Goal: Information Seeking & Learning: Check status

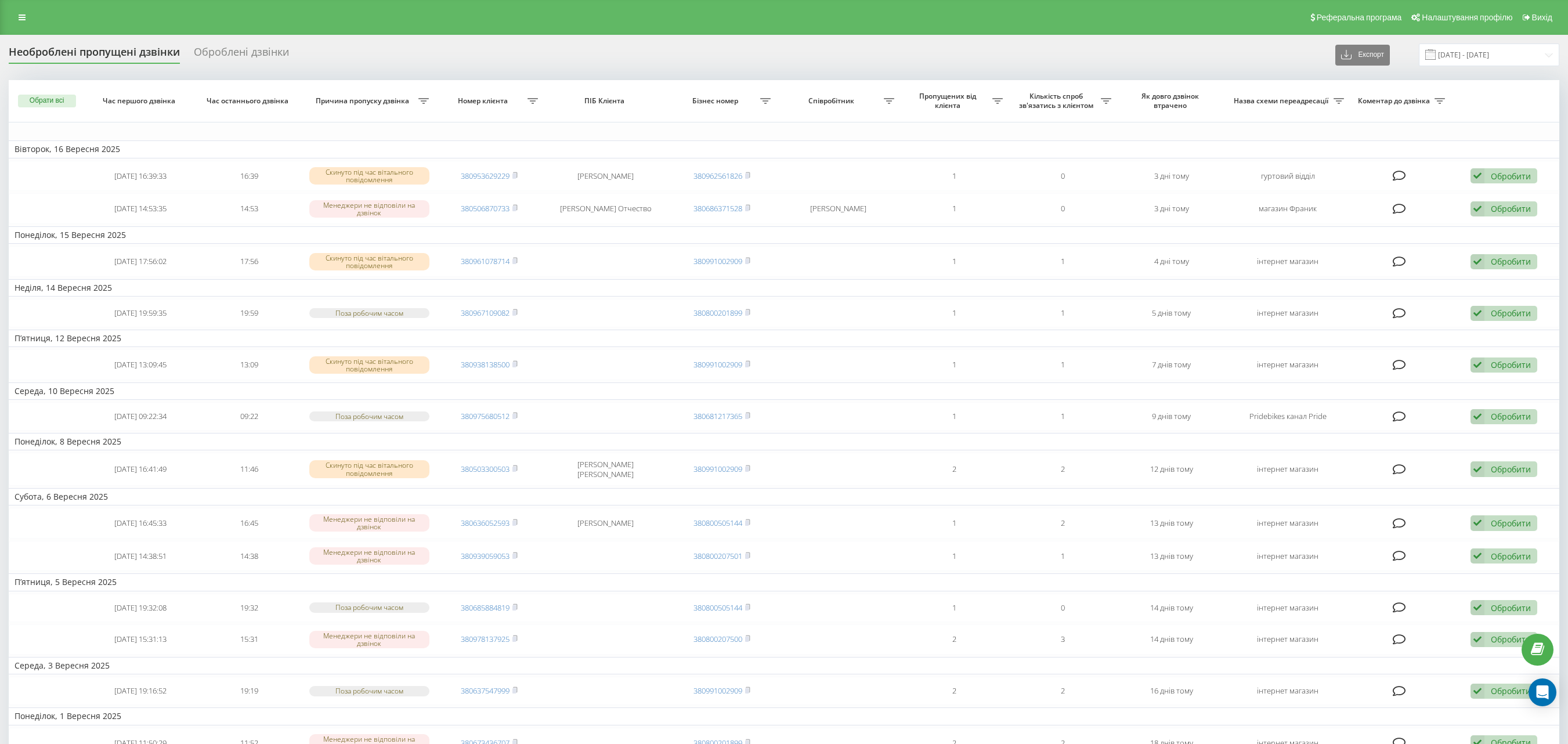
click at [759, 97] on span "Бізнес номер" at bounding box center [717, 101] width 86 height 9
click at [764, 98] on icon at bounding box center [765, 100] width 10 height 6
click at [1315, 98] on span "Назва схеми переадресації" at bounding box center [1282, 101] width 101 height 9
click at [1331, 98] on span "Назва схеми переадресації" at bounding box center [1282, 101] width 101 height 9
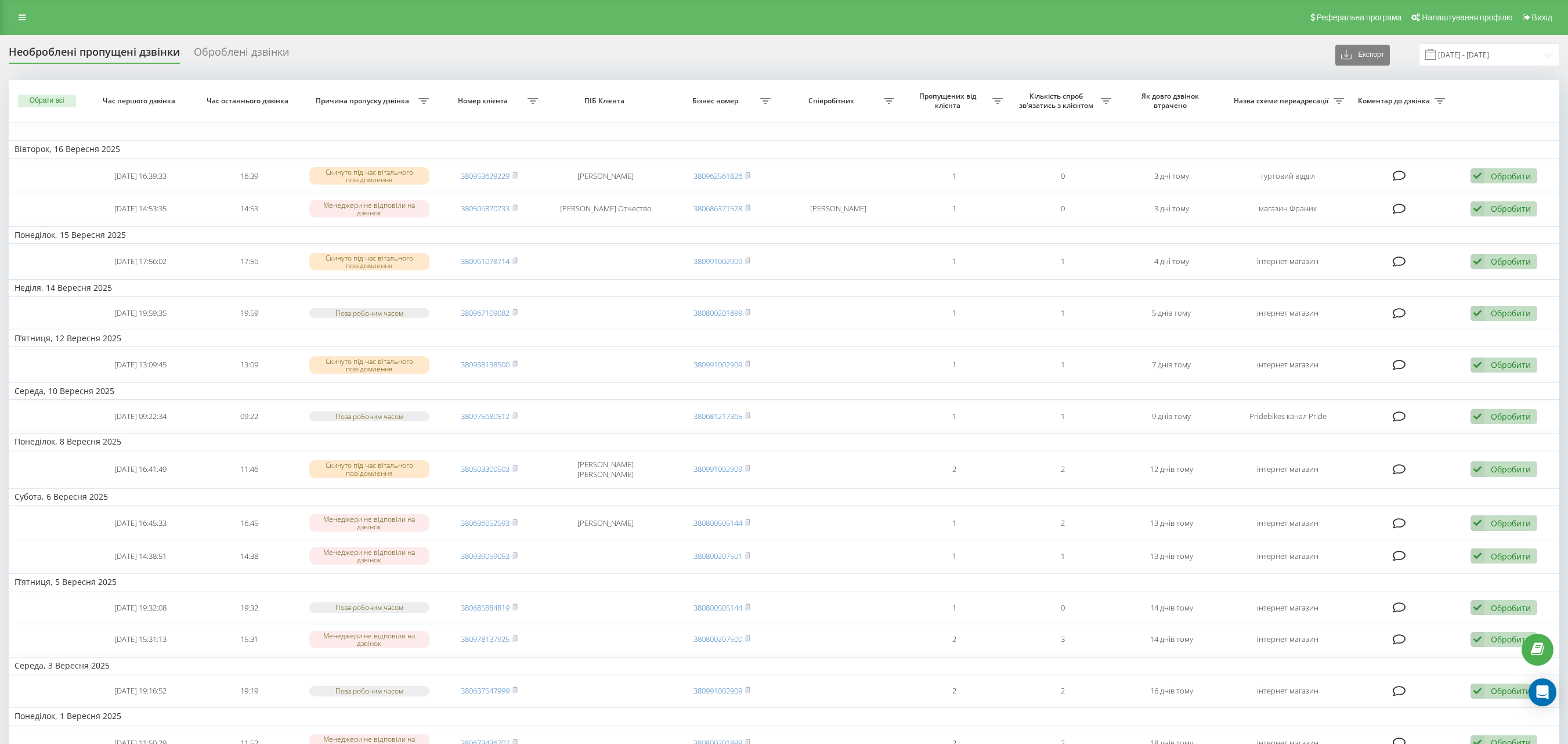
click at [1340, 98] on icon at bounding box center [1338, 100] width 10 height 6
click at [1369, 145] on div at bounding box center [1332, 145] width 111 height 11
click at [1337, 173] on input "text" at bounding box center [1338, 172] width 131 height 20
paste input "Дорівнює" => інтернет магазин"
type input "Дорівнює" => інтернет магазин"
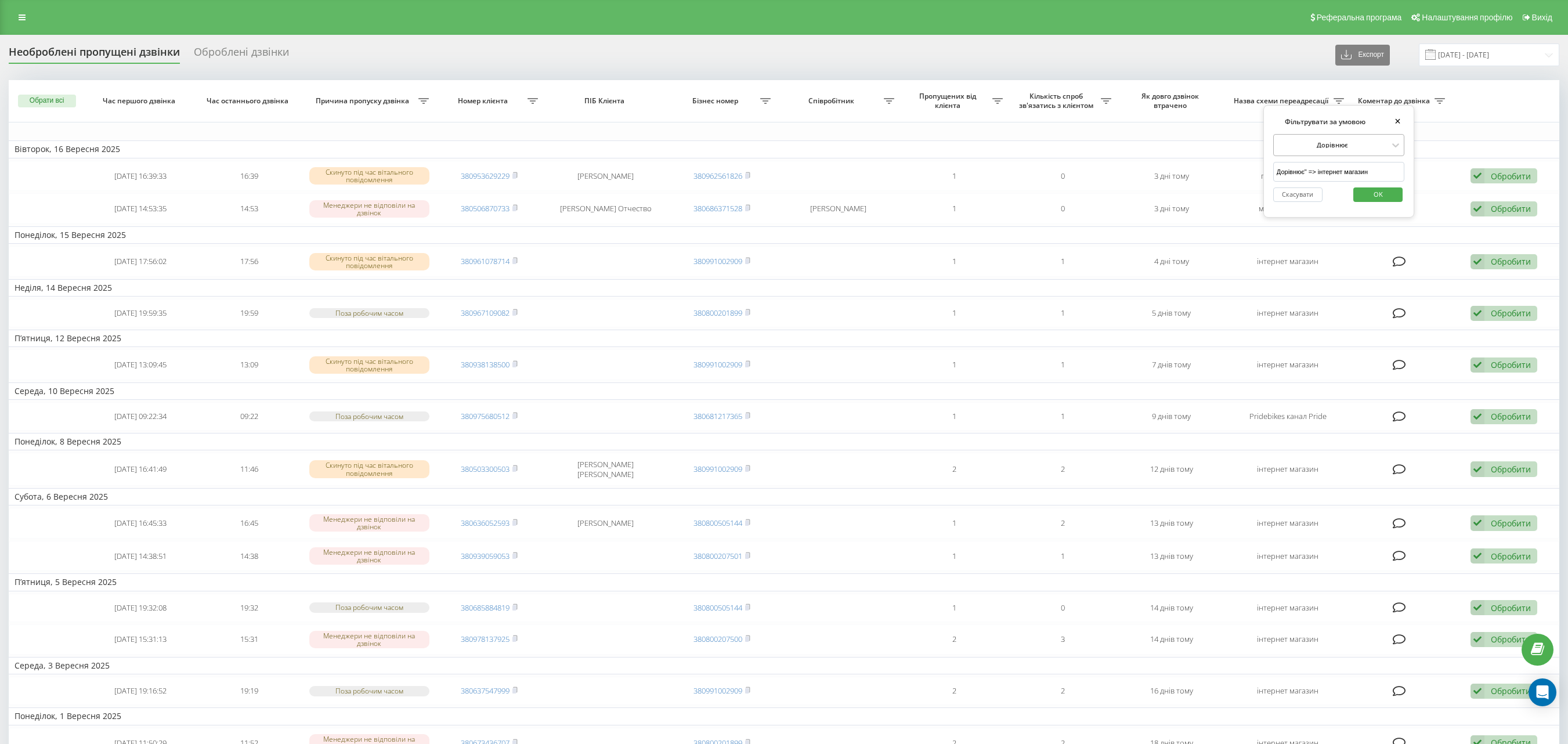
click at [1359, 150] on div at bounding box center [1332, 145] width 111 height 11
click at [1359, 165] on div "Дорівнює" at bounding box center [1338, 166] width 130 height 16
click at [1374, 198] on span "OK" at bounding box center [1378, 194] width 33 height 18
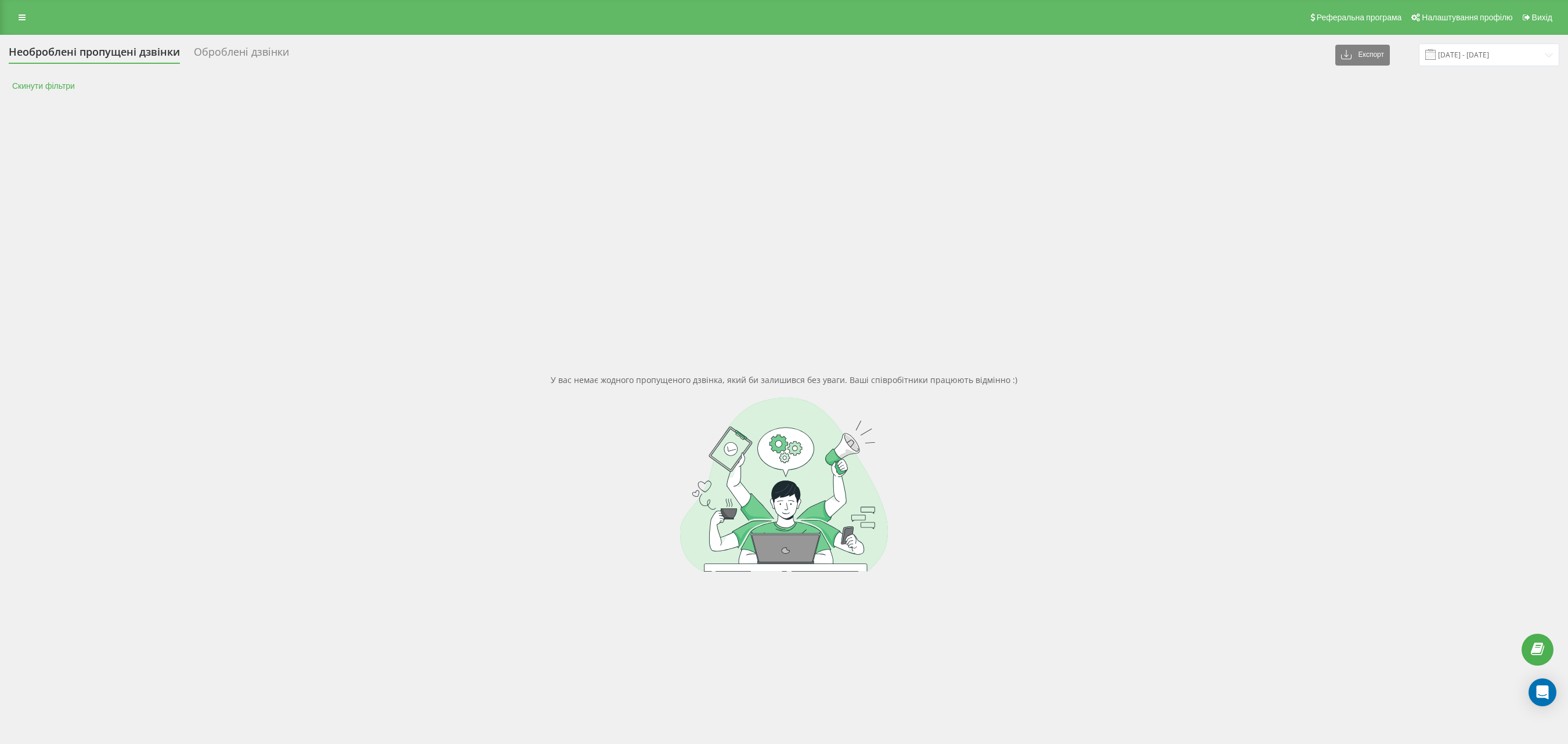
click at [60, 86] on button "Скинути фільтри" at bounding box center [44, 86] width 72 height 10
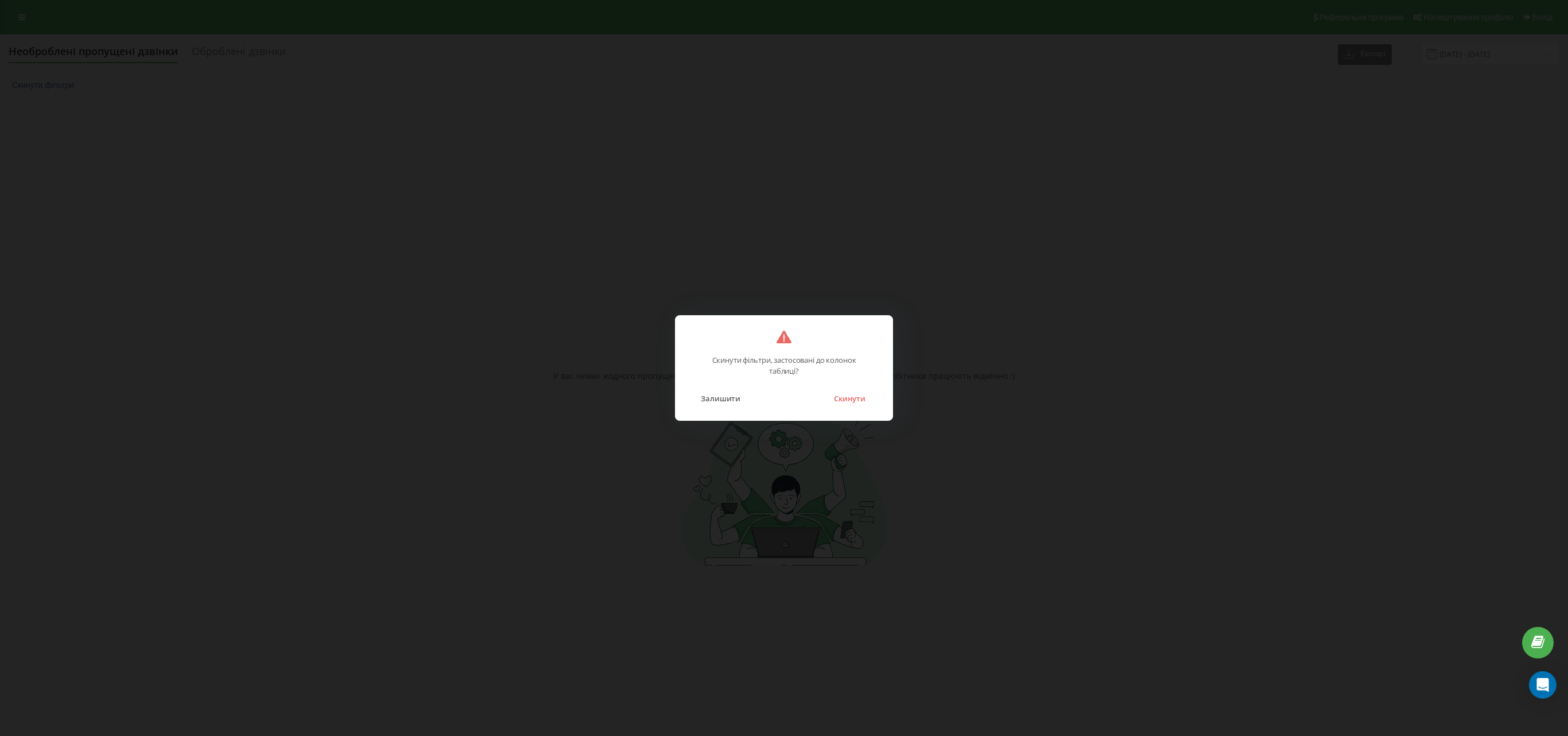
drag, startPoint x: 849, startPoint y: 399, endPoint x: 864, endPoint y: 395, distance: 15.5
click at [849, 398] on button "Скинути" at bounding box center [850, 398] width 43 height 15
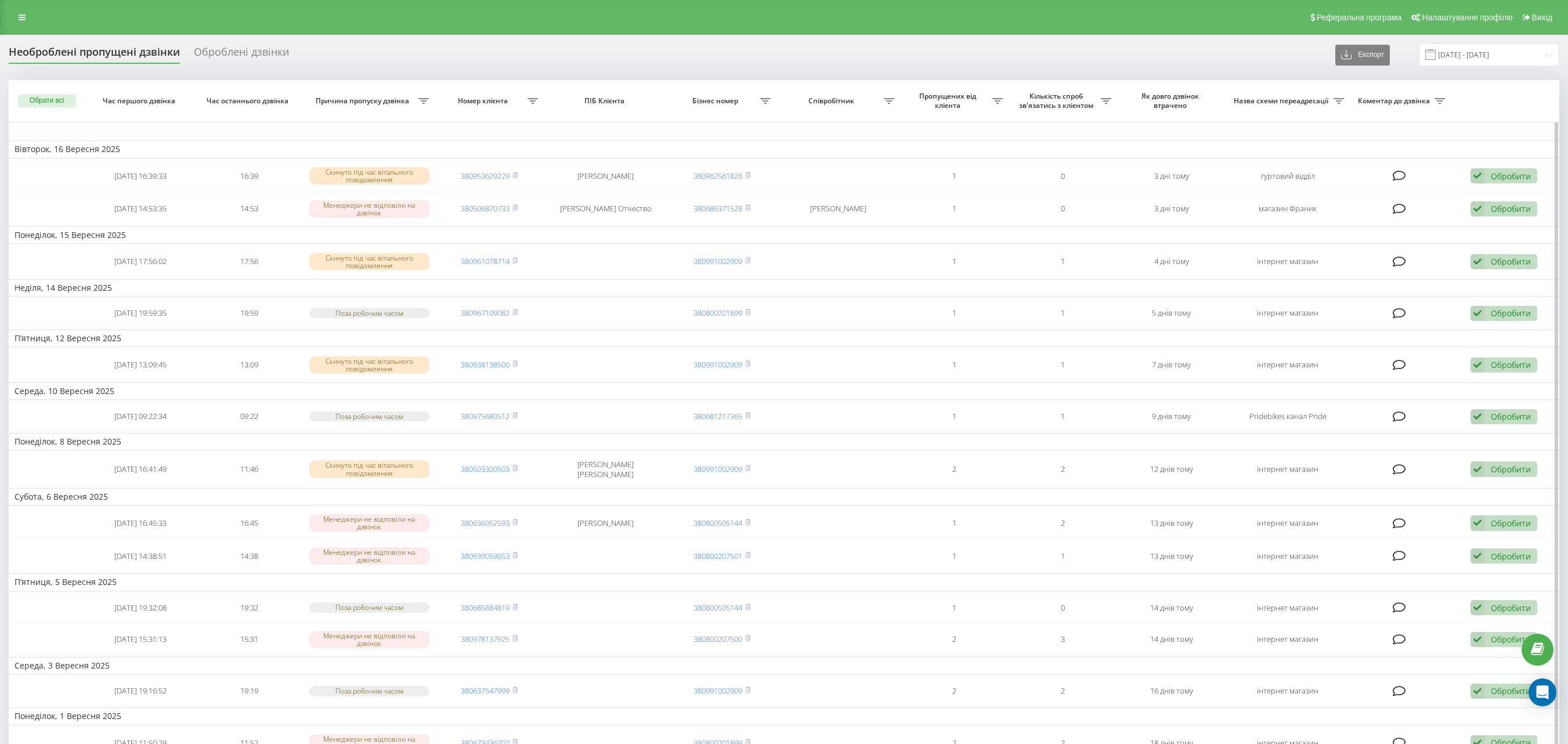
click at [1339, 101] on icon at bounding box center [1338, 100] width 10 height 6
click at [1380, 150] on div at bounding box center [1332, 145] width 111 height 11
click at [1356, 144] on div at bounding box center [1332, 145] width 111 height 11
click at [1350, 201] on div "Містить" at bounding box center [1338, 199] width 130 height 16
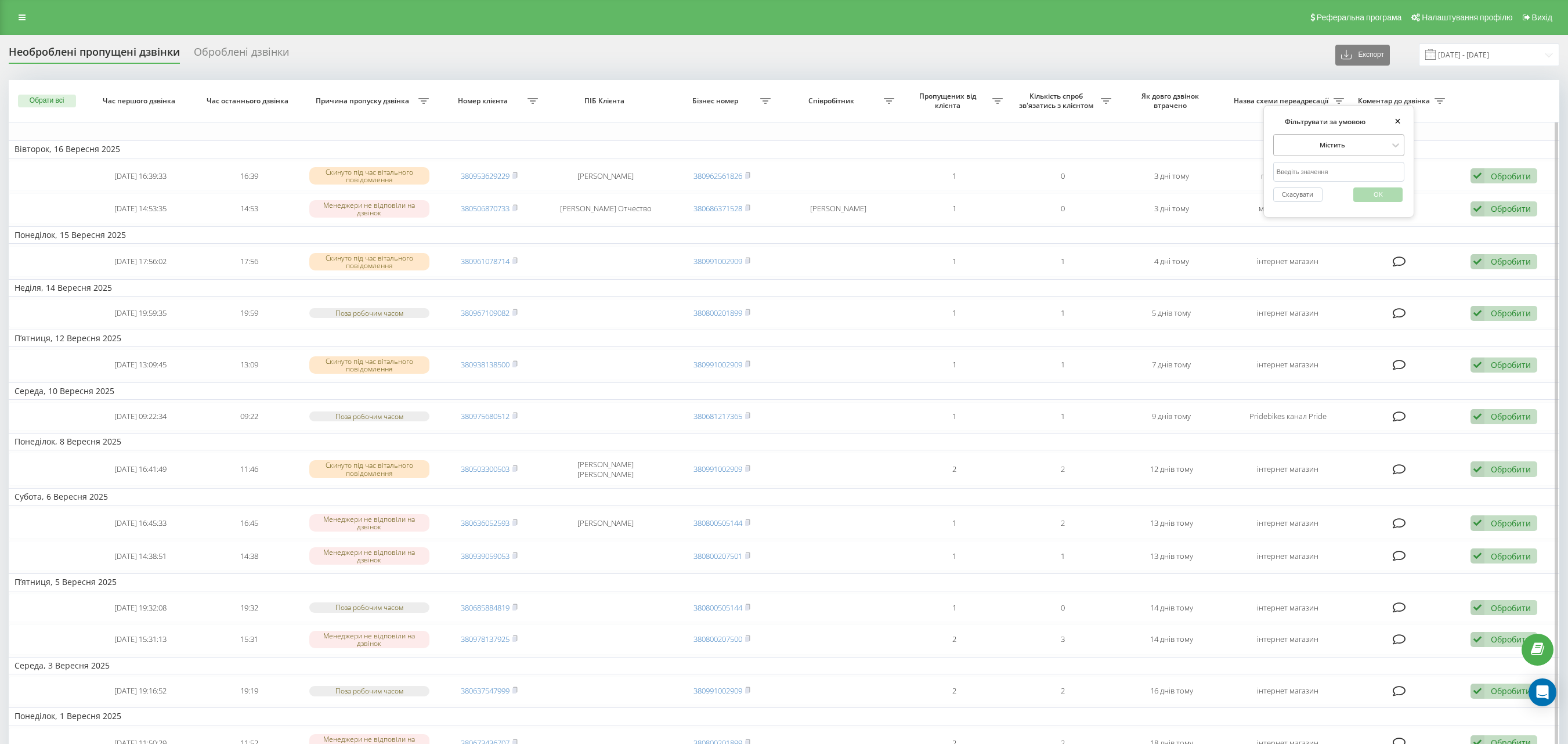
click at [1310, 143] on div at bounding box center [1332, 145] width 111 height 11
click at [1343, 169] on div "Дорівнює" at bounding box center [1338, 166] width 130 height 16
click at [1322, 174] on input "text" at bounding box center [1338, 172] width 131 height 20
paste input "=> інтернет магазин"
type input "=> інтернет магазин"
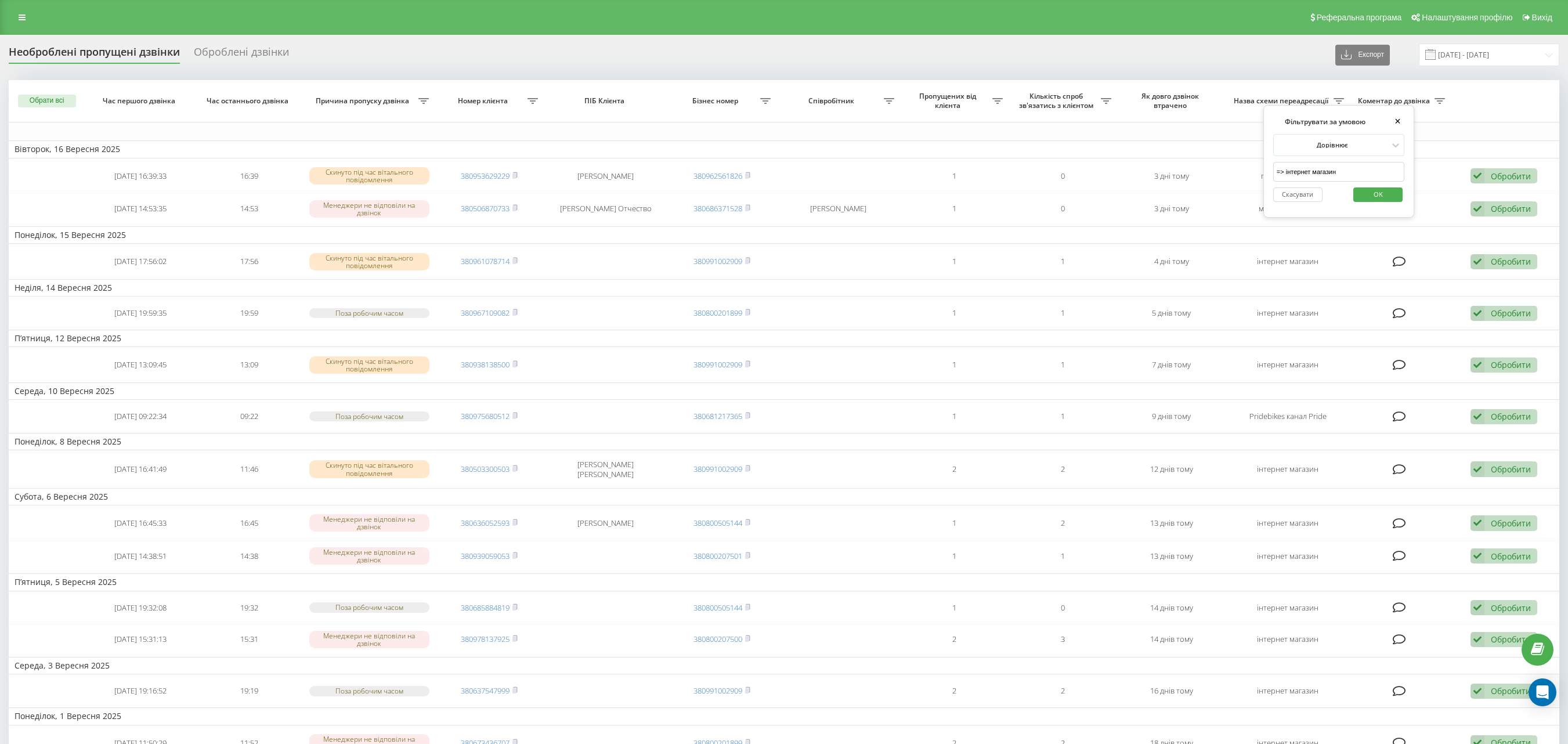
click at [1387, 199] on span "OK" at bounding box center [1378, 194] width 33 height 18
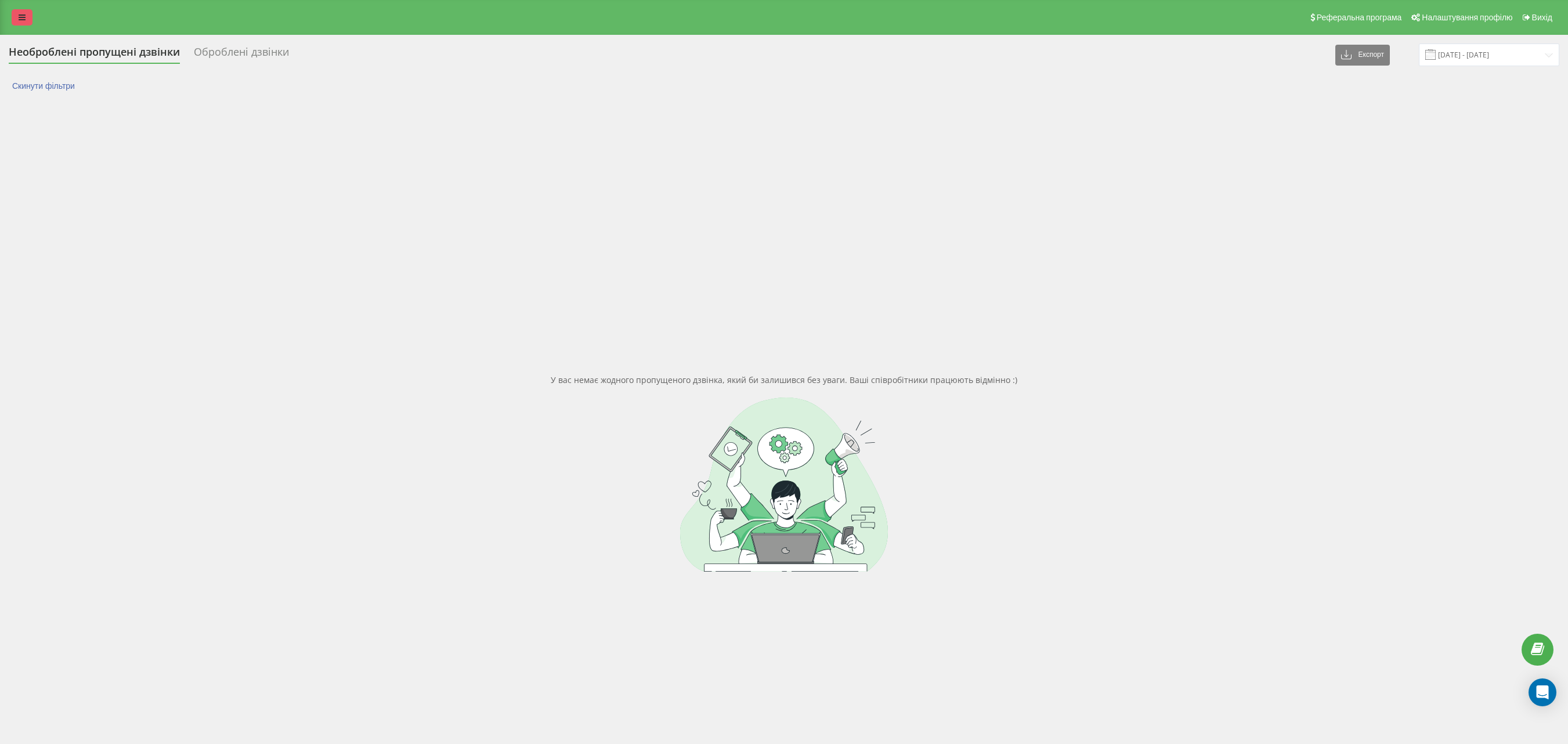
drag, startPoint x: 21, startPoint y: 8, endPoint x: 22, endPoint y: 14, distance: 6.1
click at [21, 9] on div "Реферальна програма Налаштування профілю Вихід" at bounding box center [784, 17] width 1568 height 35
click at [26, 22] on link at bounding box center [22, 17] width 21 height 16
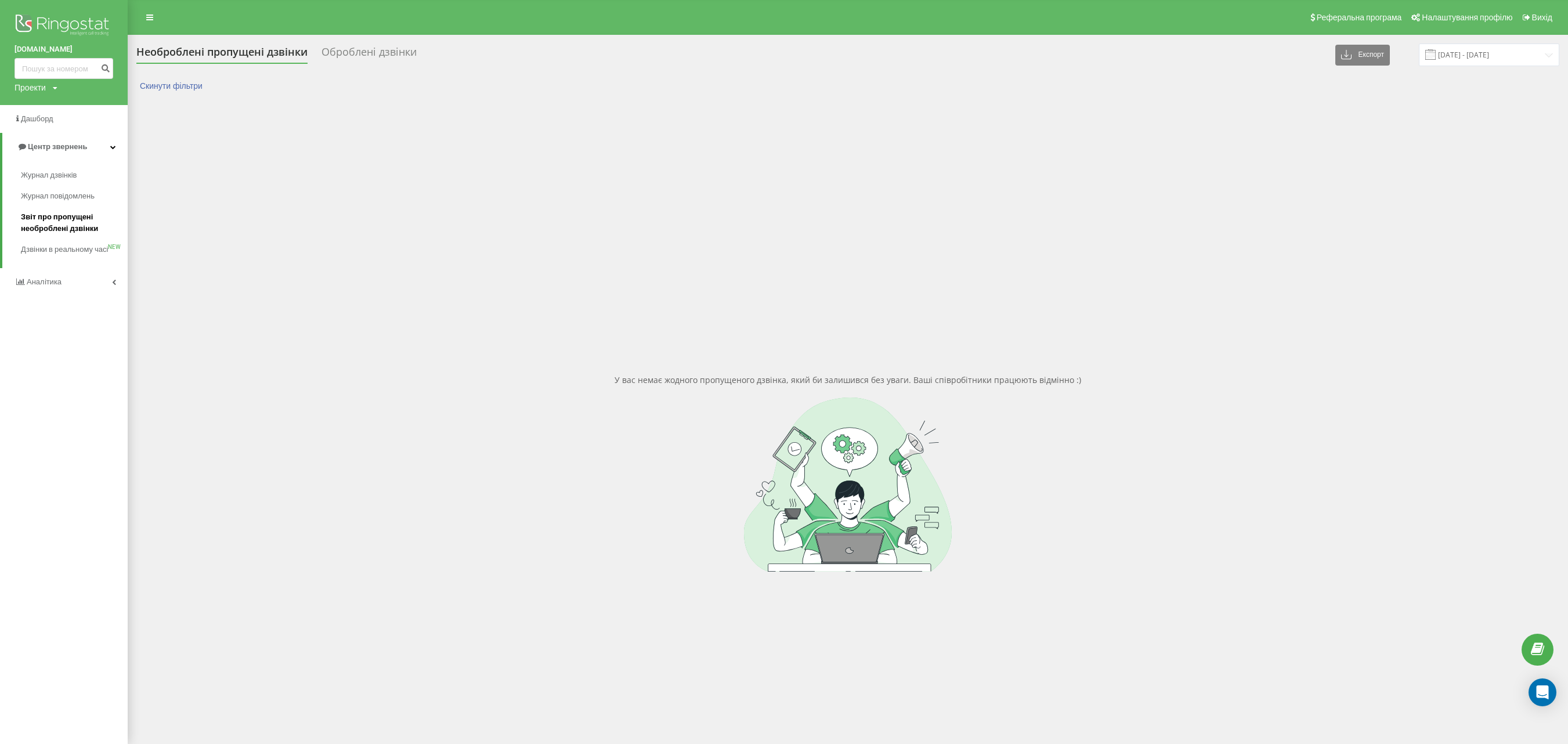
click at [65, 219] on span "Звіт про пропущені необроблені дзвінки" at bounding box center [71, 223] width 101 height 23
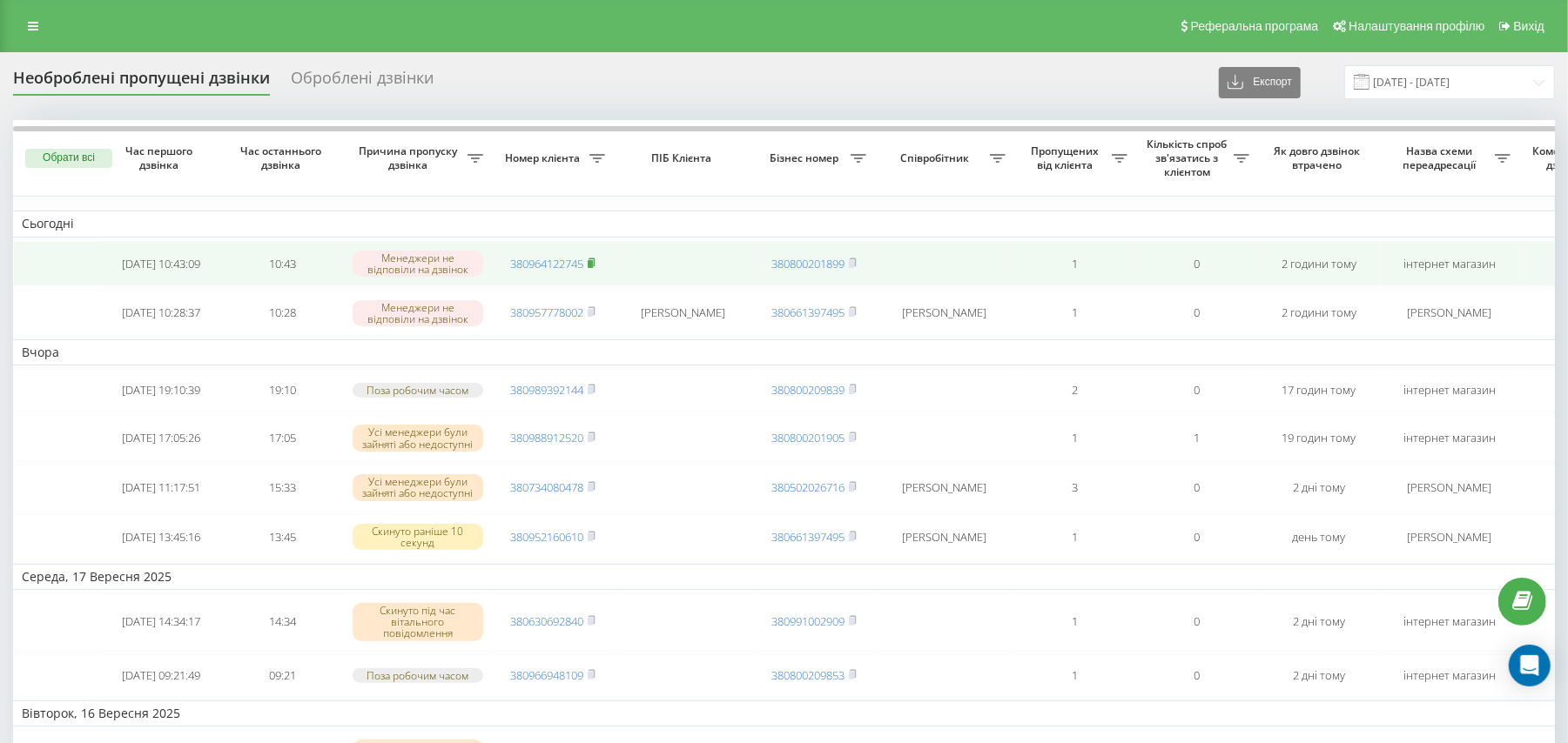
click at [595, 266] on icon at bounding box center [591, 261] width 6 height 7
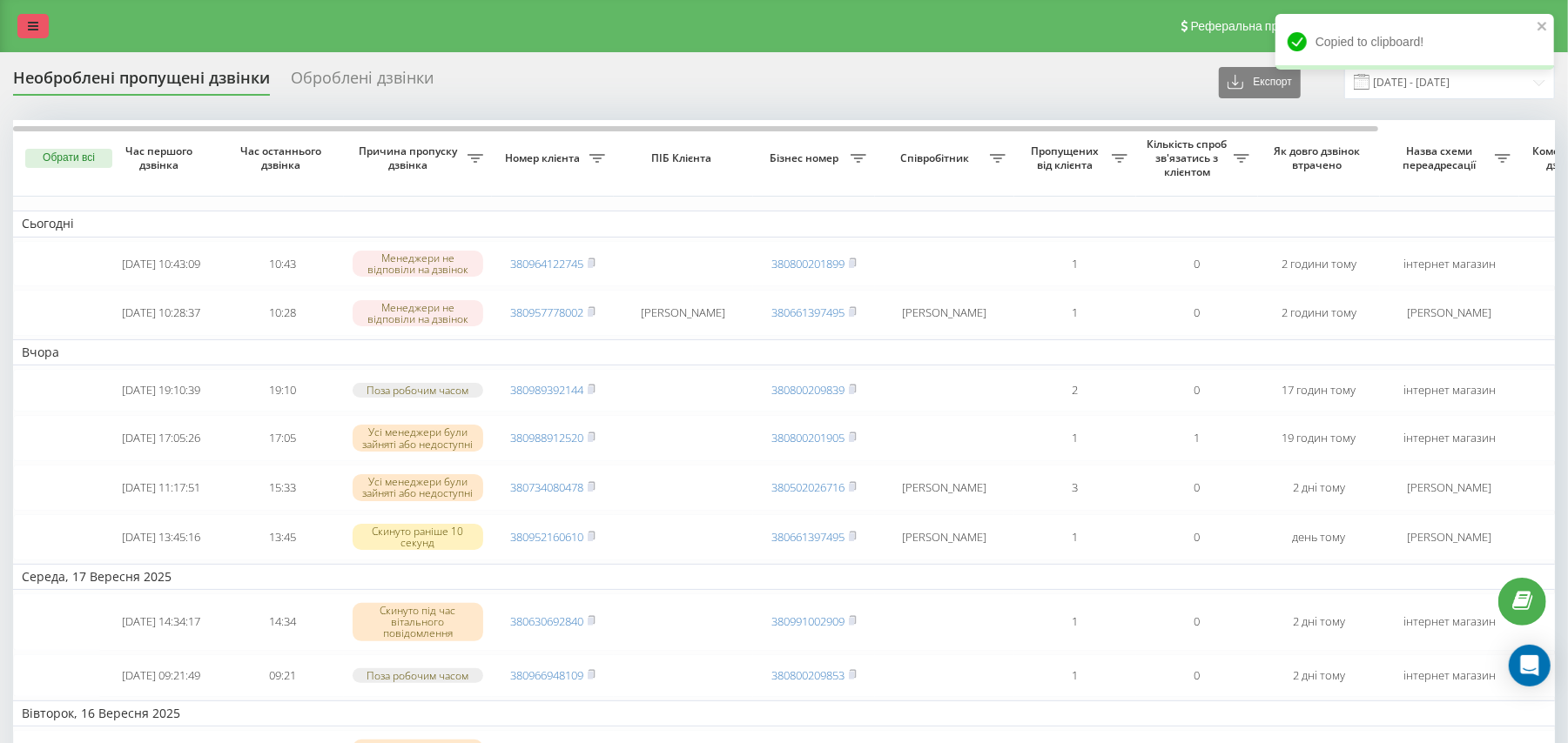
click at [22, 24] on link at bounding box center [33, 26] width 31 height 24
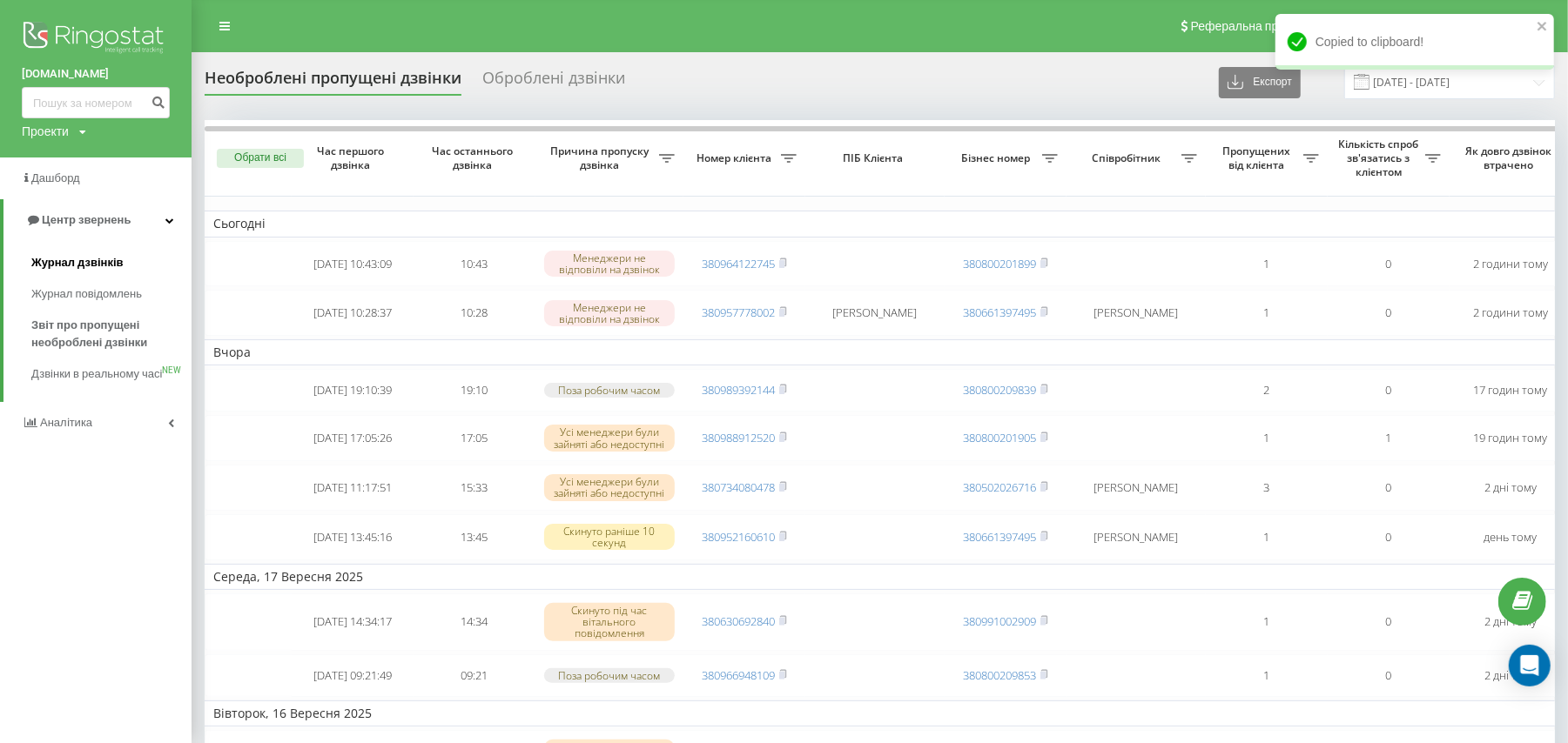
click at [98, 263] on span "Журнал дзвінків" at bounding box center [78, 262] width 92 height 18
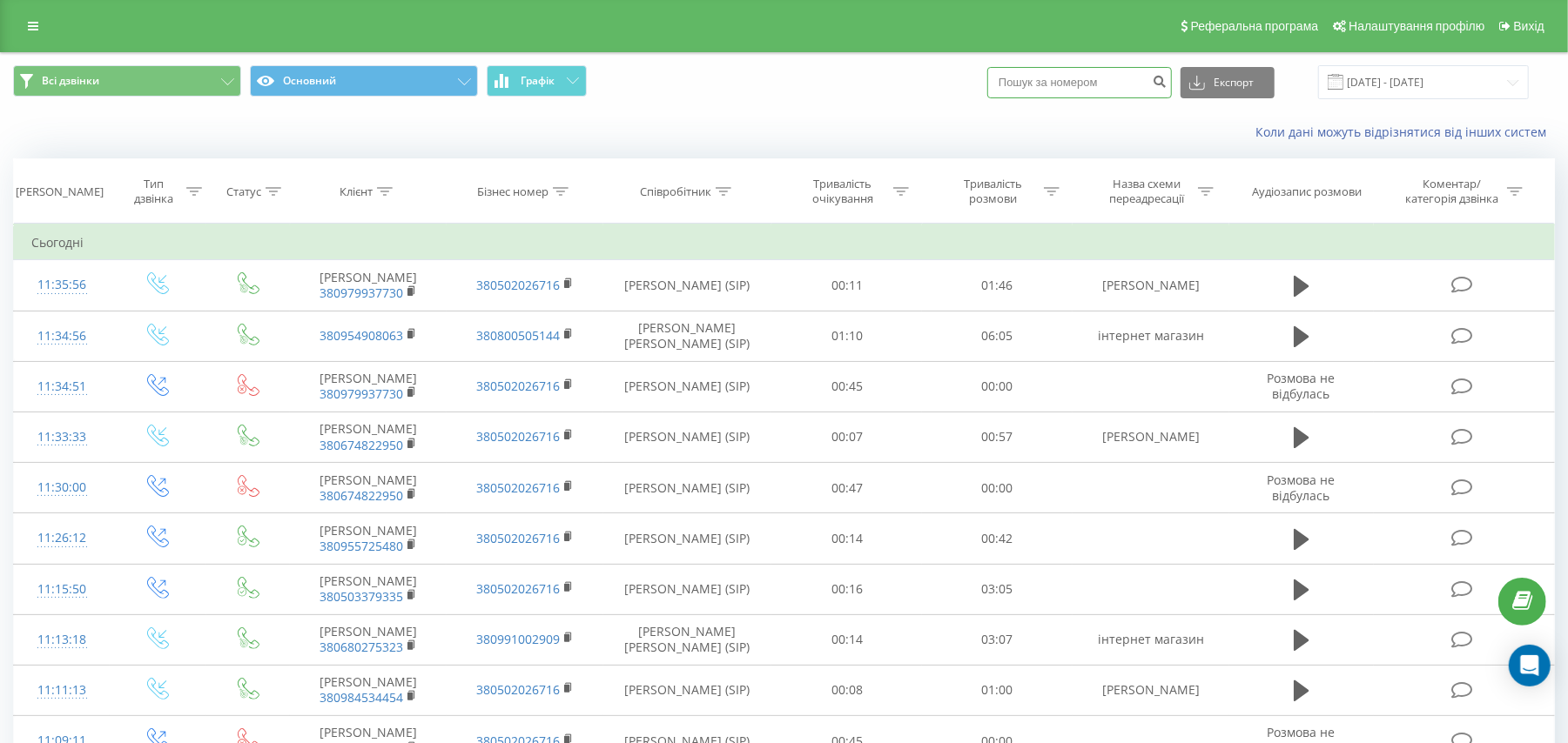
click at [1044, 82] on input at bounding box center [1080, 83] width 185 height 31
paste input "380964122745"
type input "380964122745"
click at [1167, 84] on icon "submit" at bounding box center [1160, 78] width 15 height 10
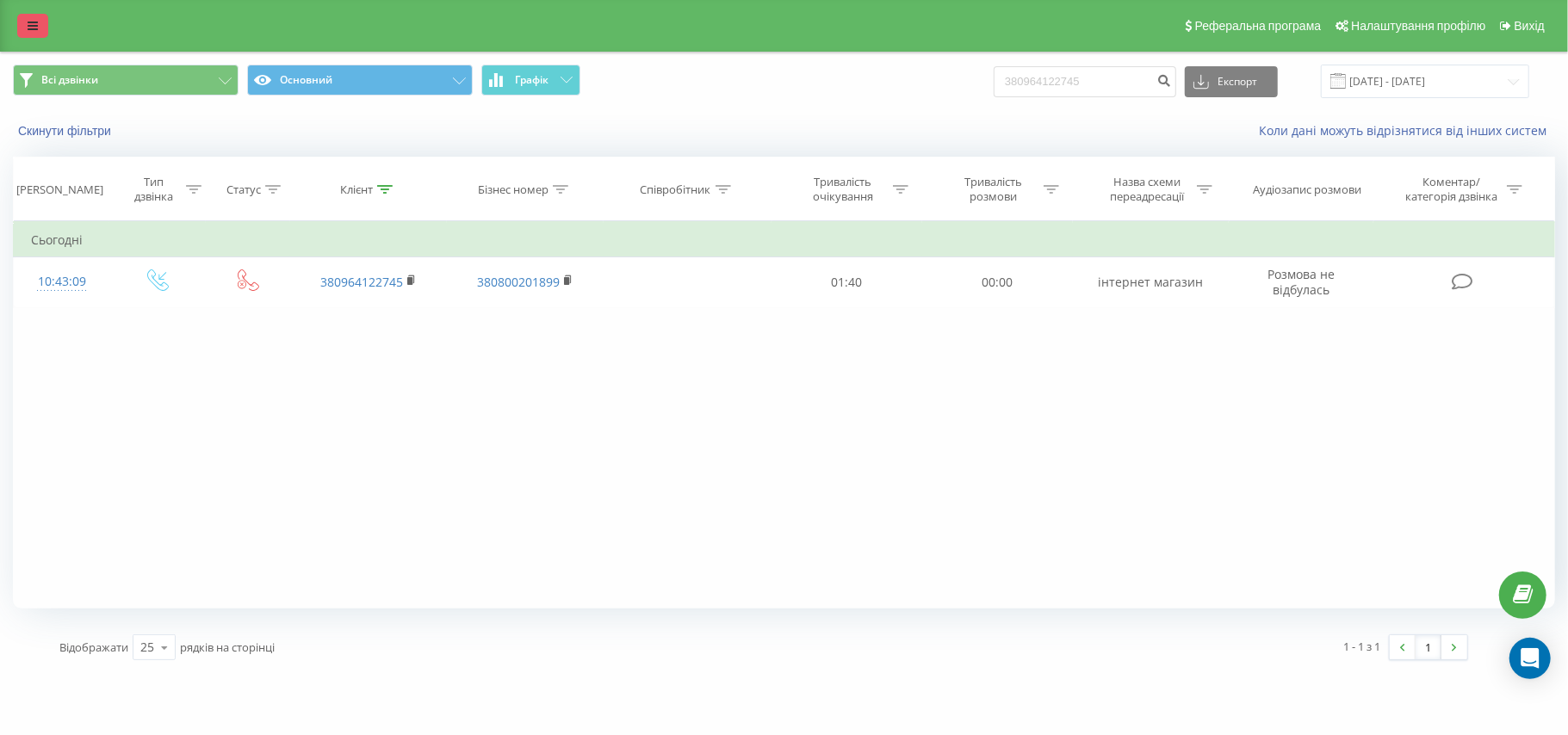
click at [37, 29] on link at bounding box center [33, 26] width 31 height 24
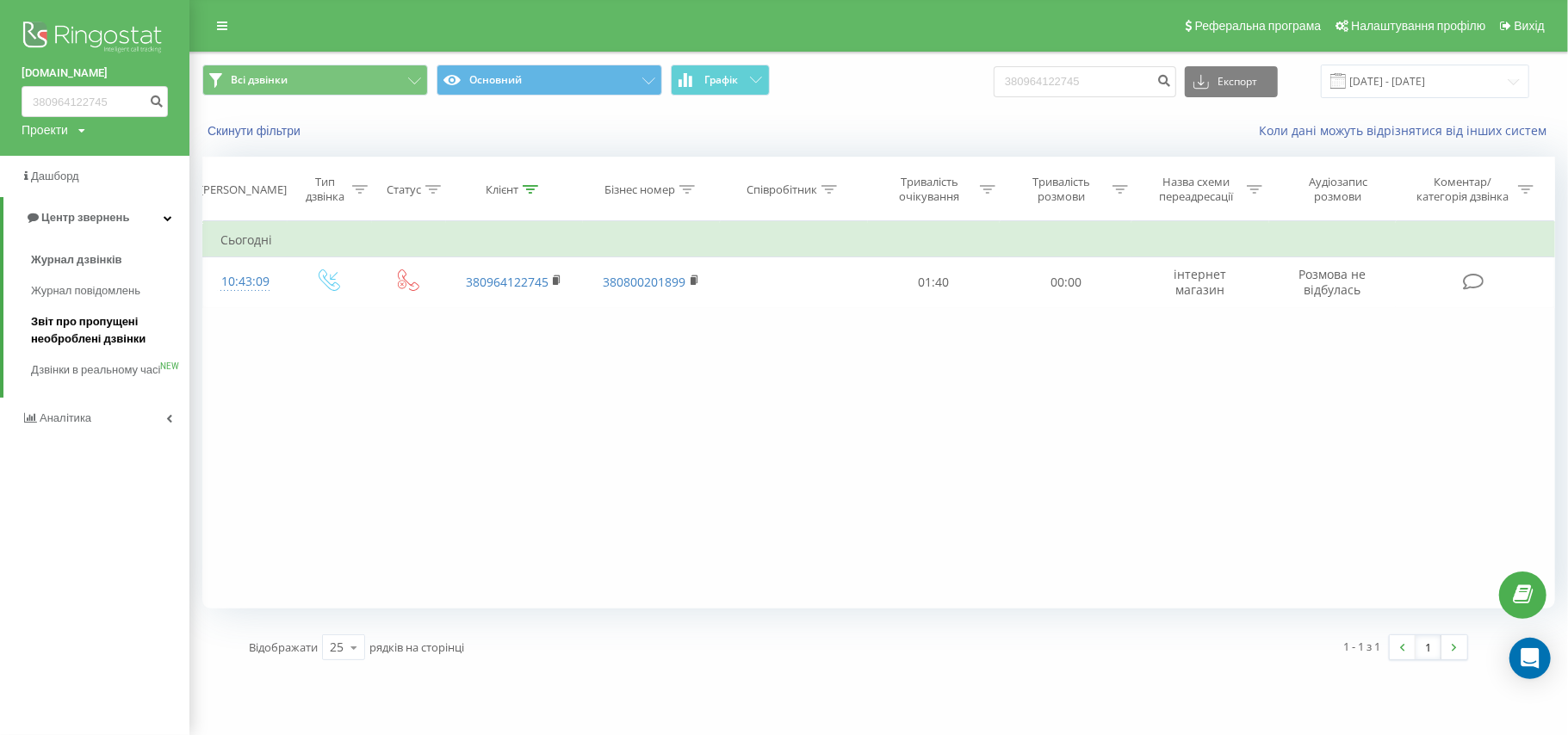
click at [94, 331] on span "Звіт про пропущені необроблені дзвінки" at bounding box center [106, 331] width 150 height 35
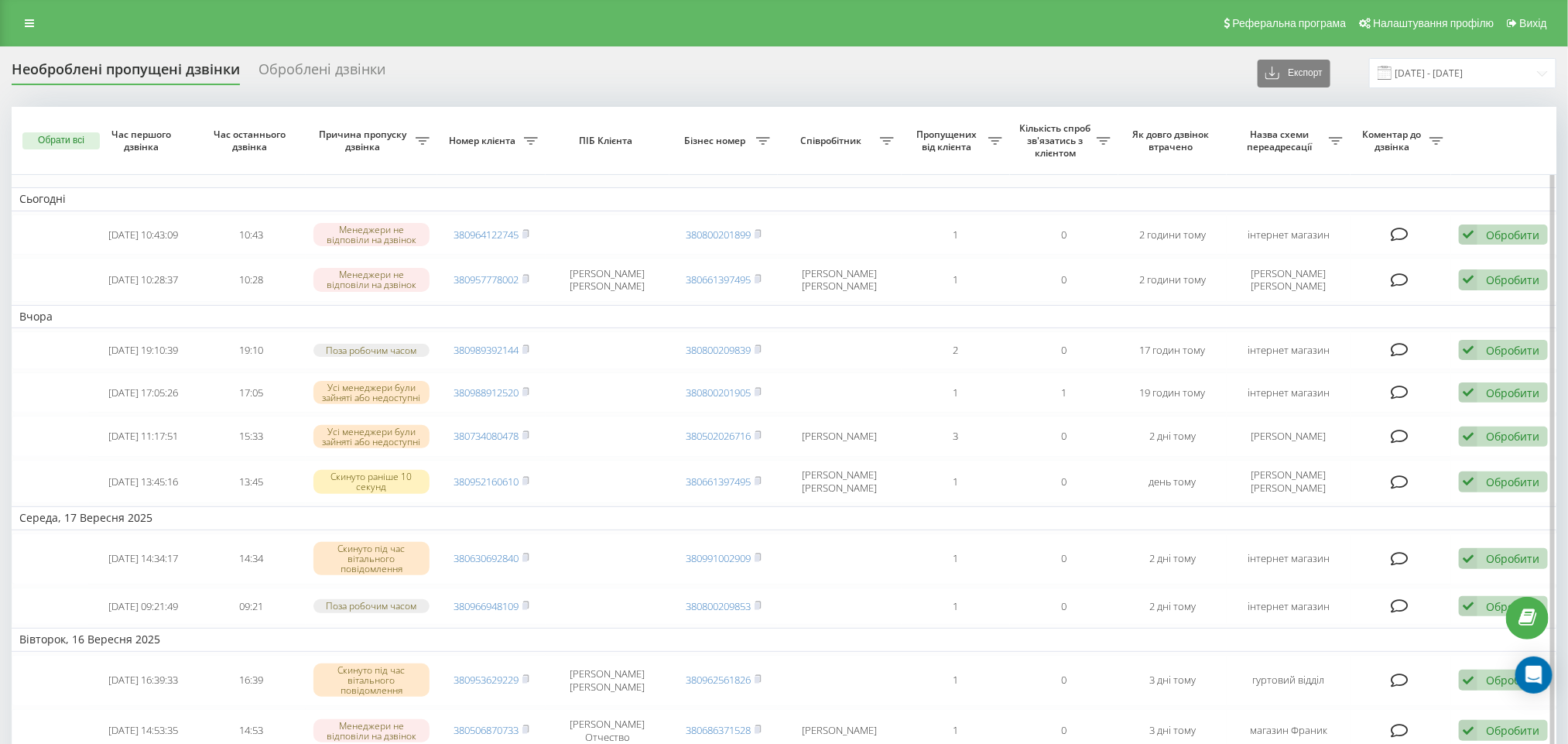
click at [1334, 138] on icon at bounding box center [1336, 140] width 14 height 7
click at [1333, 137] on icon at bounding box center [1336, 140] width 14 height 7
click at [1304, 235] on input "text" at bounding box center [1336, 236] width 175 height 27
click at [1329, 242] on input "text" at bounding box center [1336, 236] width 175 height 27
paste input "=> інтернет магазин"
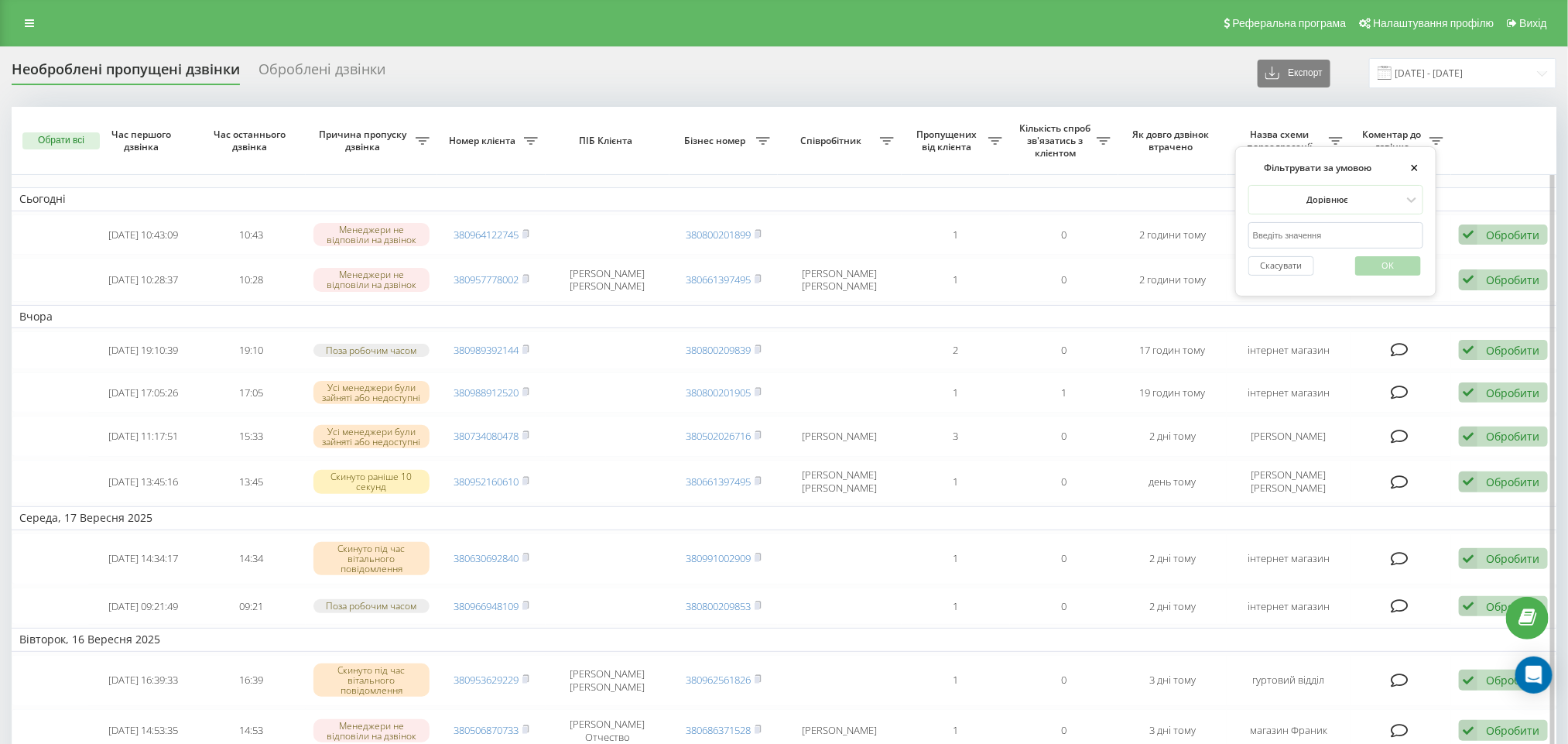
type input "=> інтернет магазин"
click at [1393, 274] on span "OK" at bounding box center [1388, 264] width 44 height 24
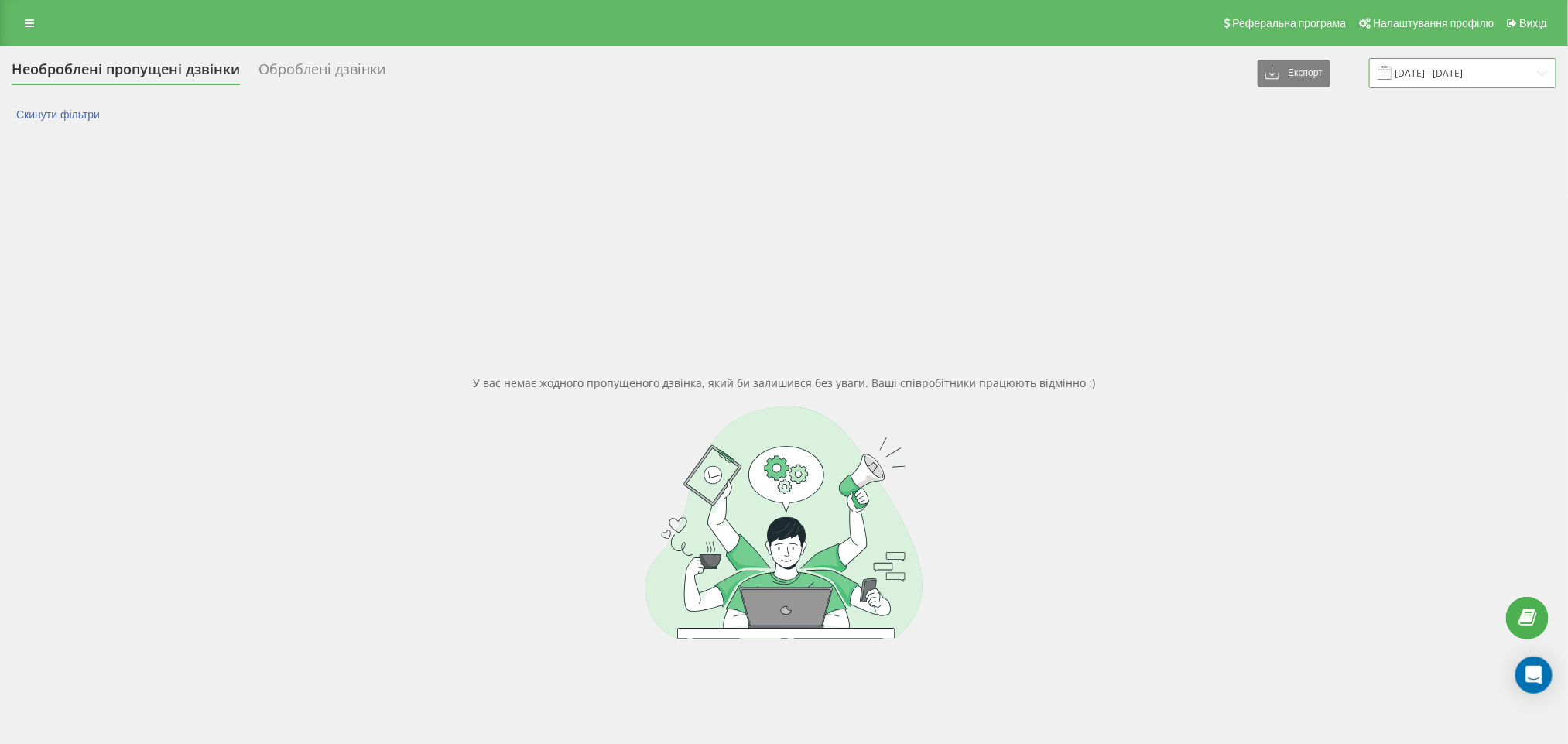
click at [1393, 75] on input "[DATE] - [DATE]" at bounding box center [1463, 73] width 187 height 30
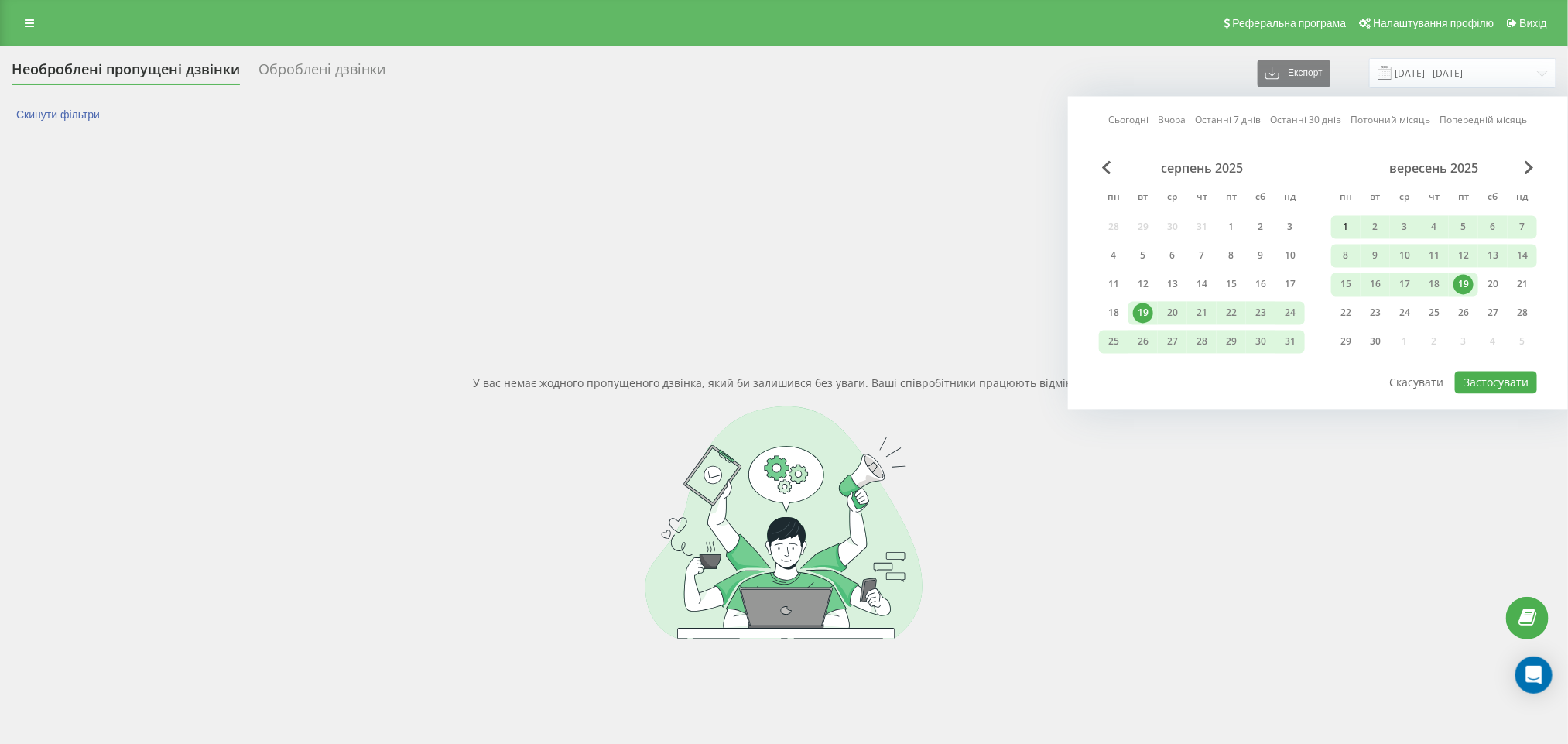
click at [1346, 223] on div "1" at bounding box center [1346, 227] width 21 height 21
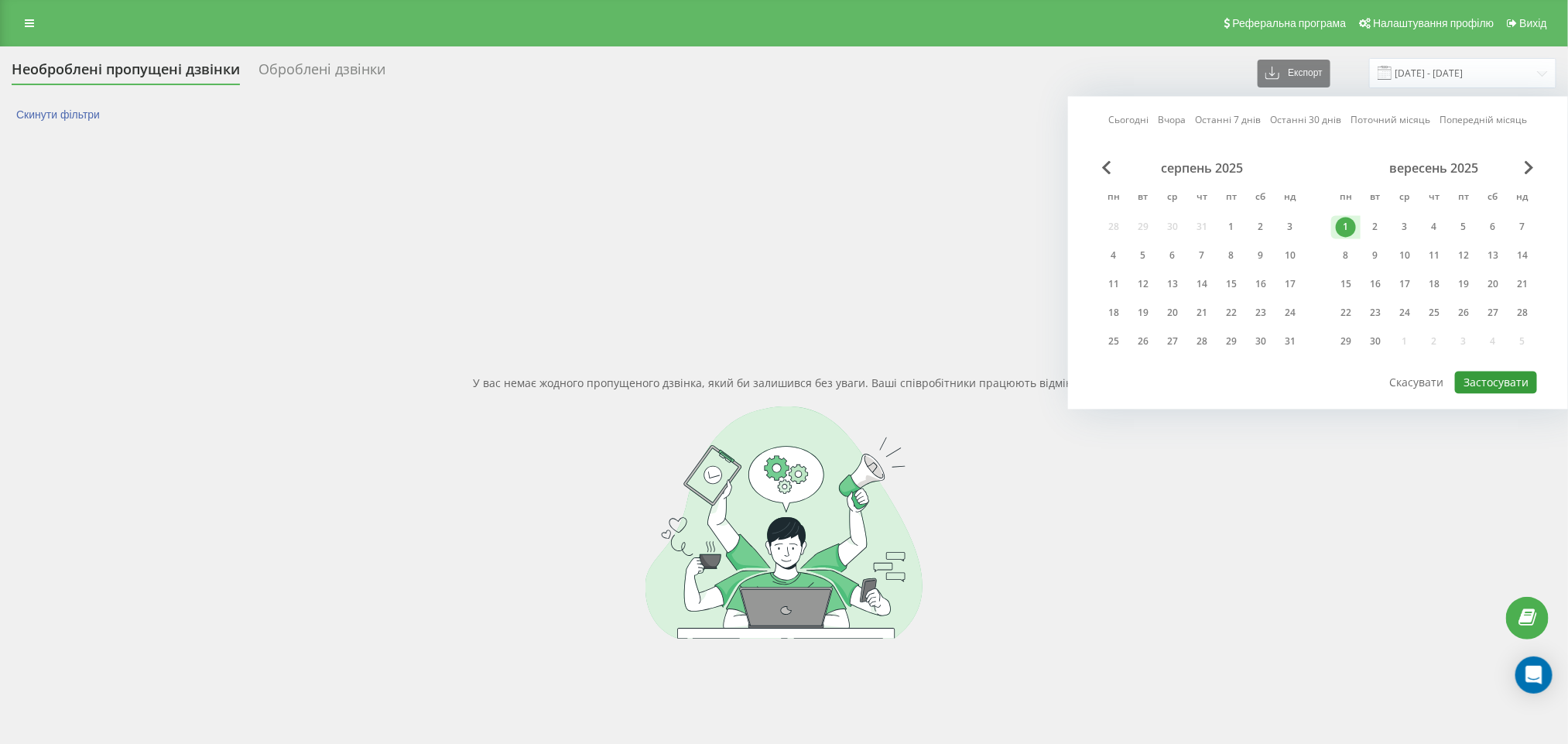
click at [1393, 379] on button "Застосувати" at bounding box center [1497, 383] width 82 height 22
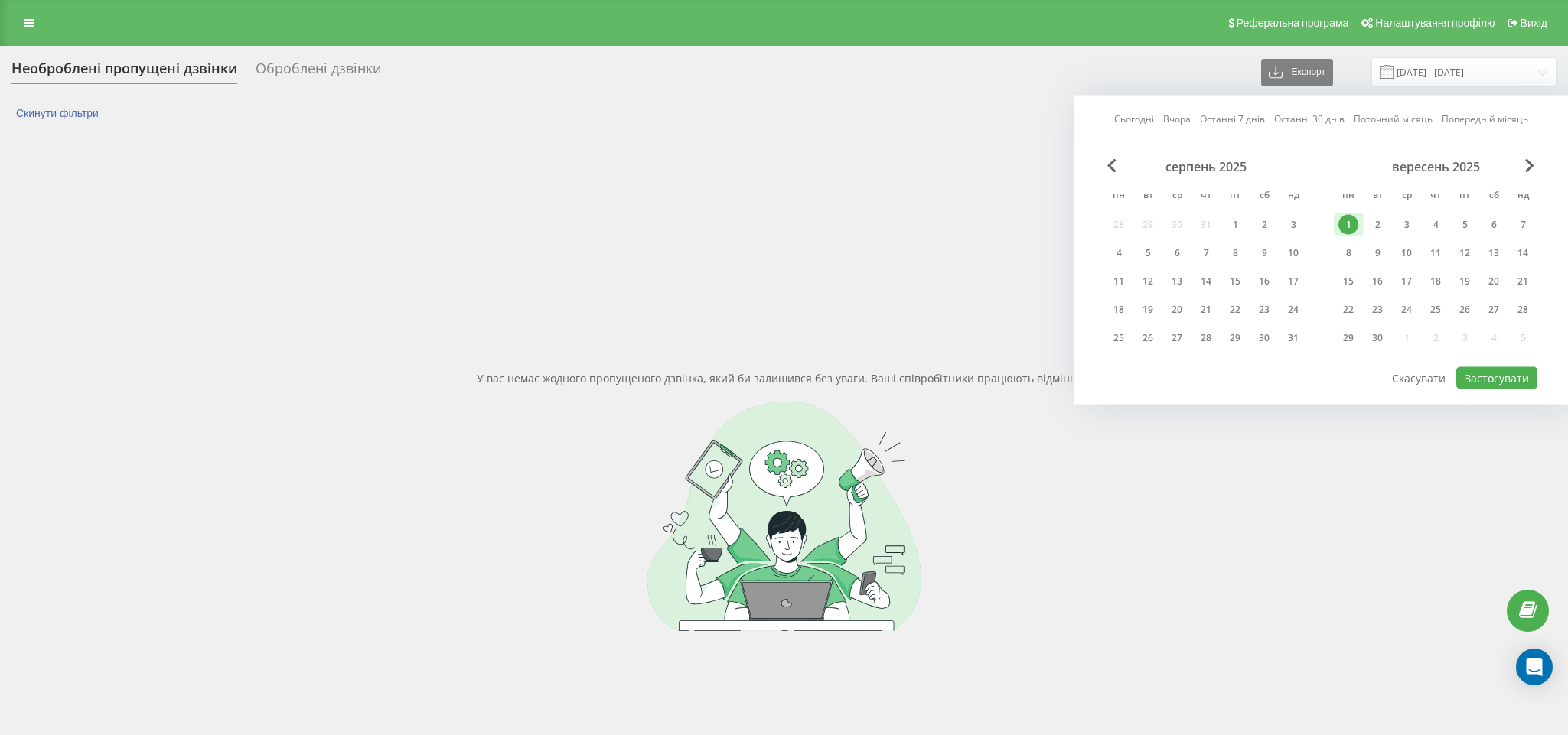
type input "01.09.2025 - 01.09.2025"
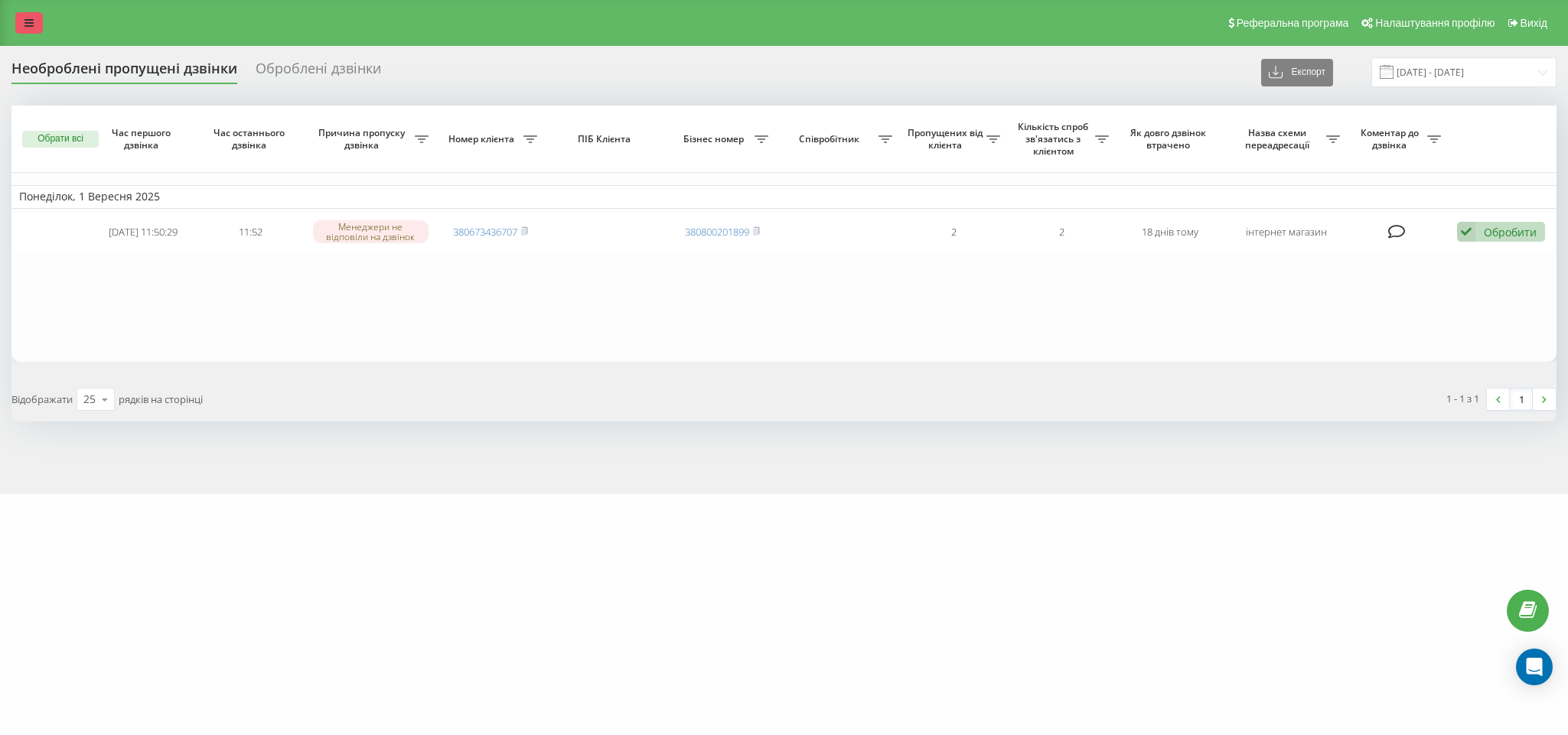
click at [24, 19] on icon at bounding box center [28, 23] width 9 height 11
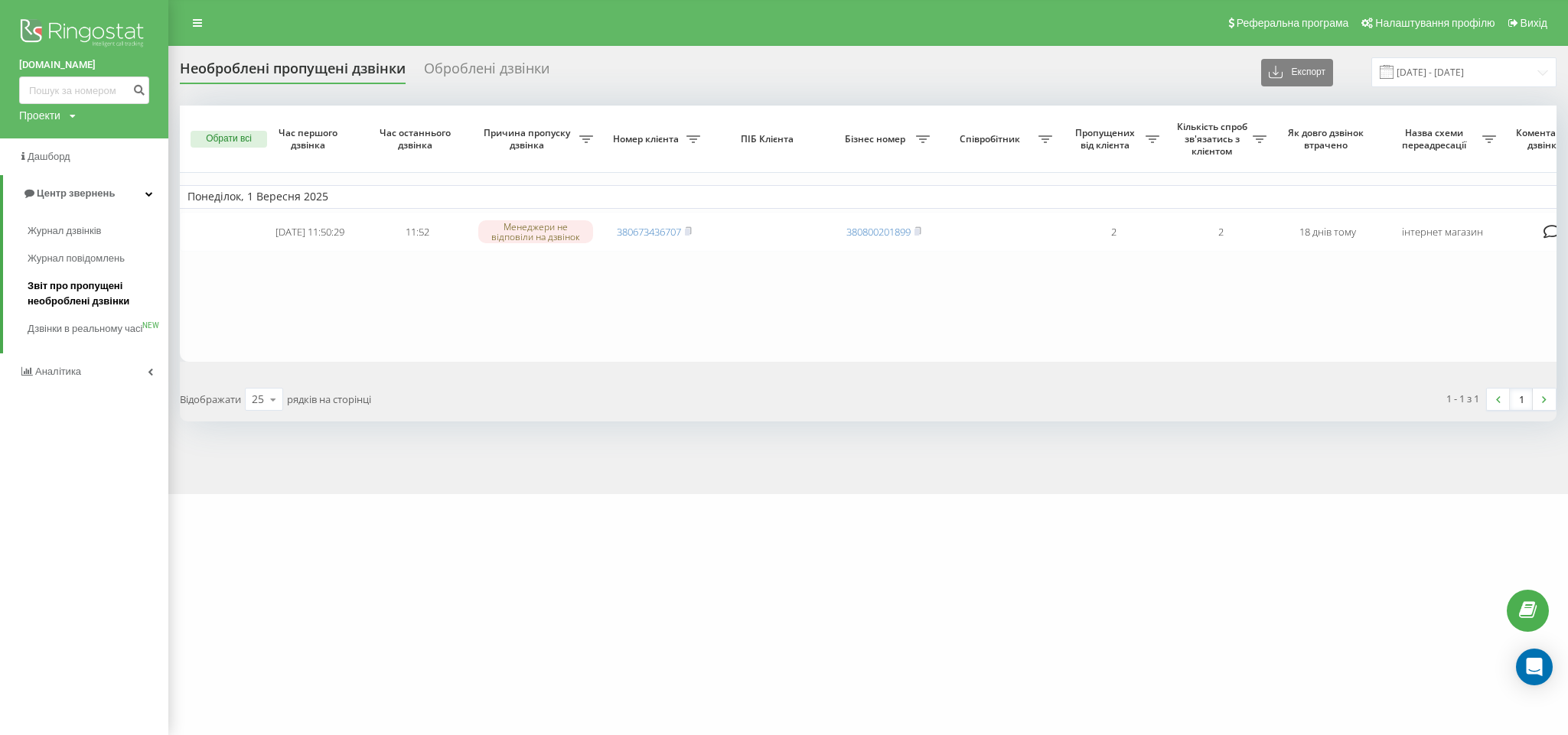
click at [86, 294] on span "Звіт про пропущені необроблені дзвінки" at bounding box center [94, 294] width 133 height 31
